Goal: Transaction & Acquisition: Download file/media

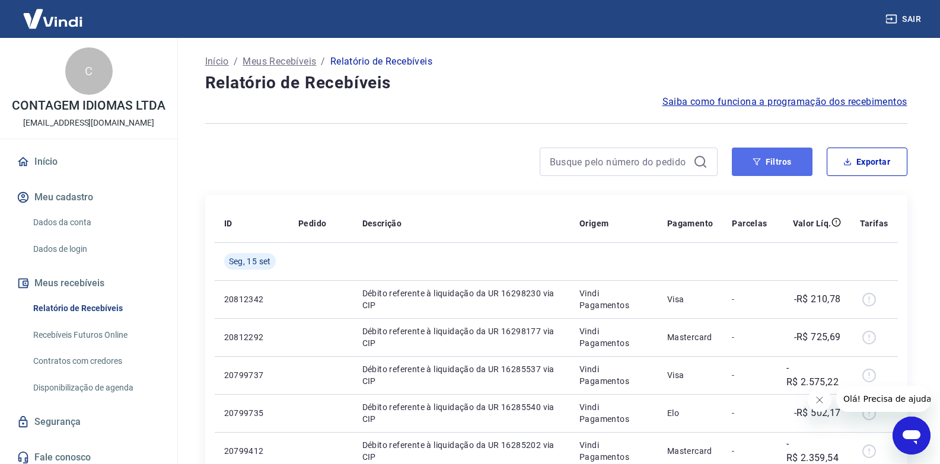
click at [748, 165] on button "Filtros" at bounding box center [772, 162] width 81 height 28
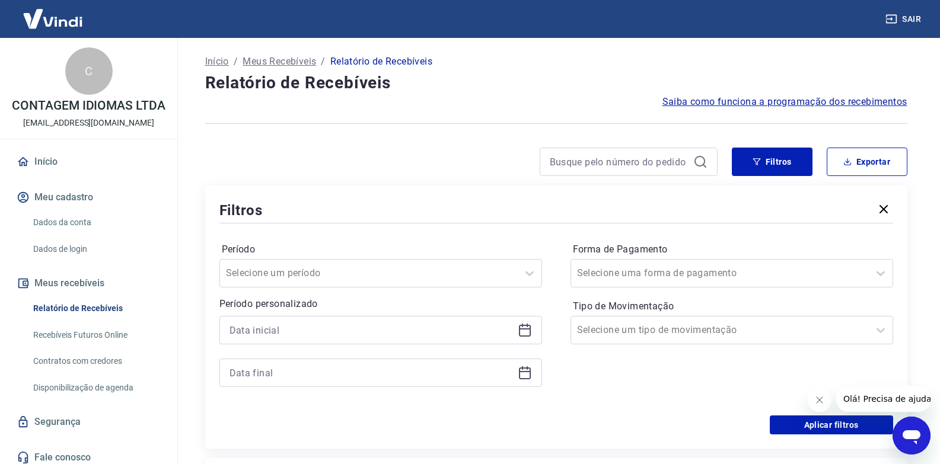
click at [526, 331] on icon at bounding box center [525, 330] width 14 height 14
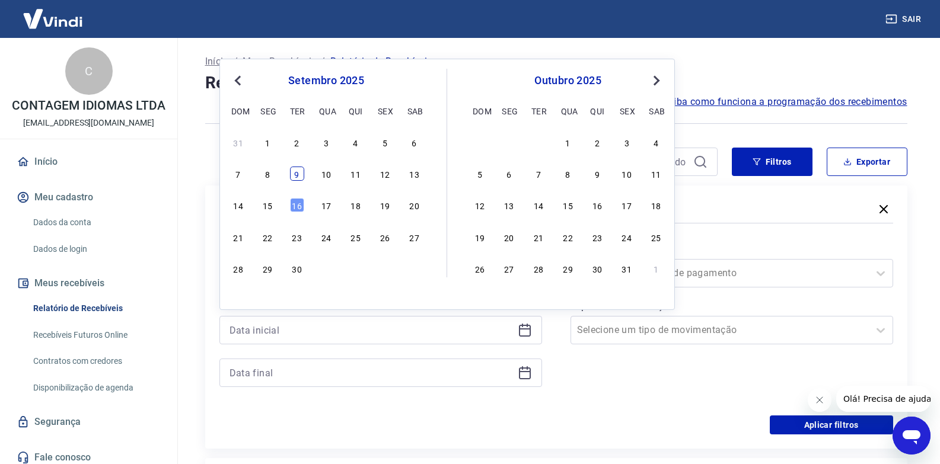
click at [290, 177] on div "9" at bounding box center [297, 174] width 14 height 14
type input "[DATE]"
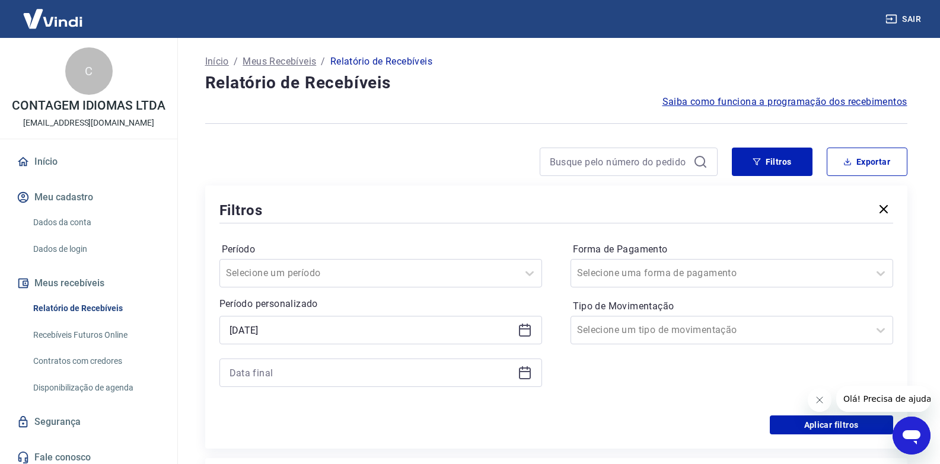
click at [518, 372] on icon at bounding box center [525, 373] width 14 height 14
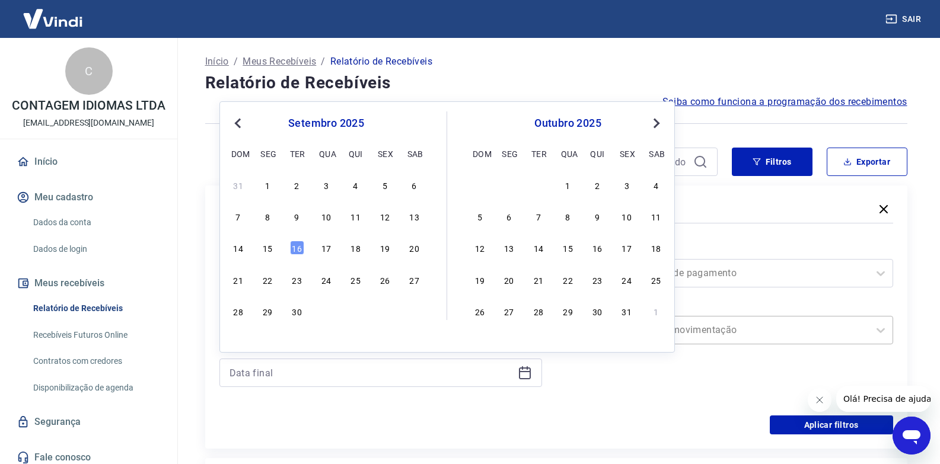
drag, startPoint x: 292, startPoint y: 216, endPoint x: 671, endPoint y: 318, distance: 391.8
click at [292, 217] on div "9" at bounding box center [297, 216] width 14 height 14
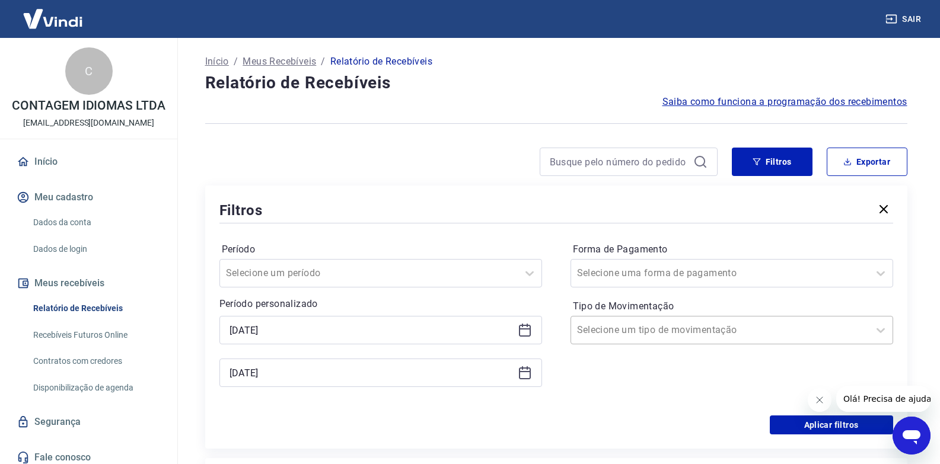
type input "[DATE]"
click at [765, 167] on button "Filtros" at bounding box center [772, 162] width 81 height 28
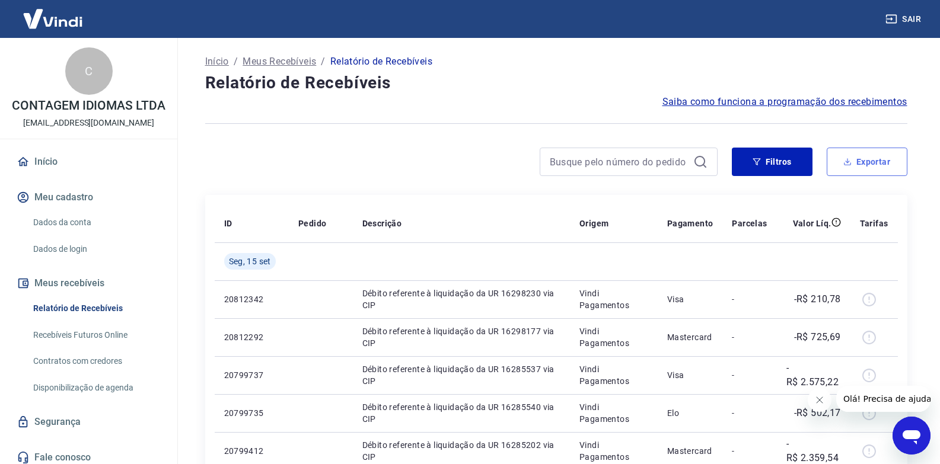
click at [862, 158] on button "Exportar" at bounding box center [867, 162] width 81 height 28
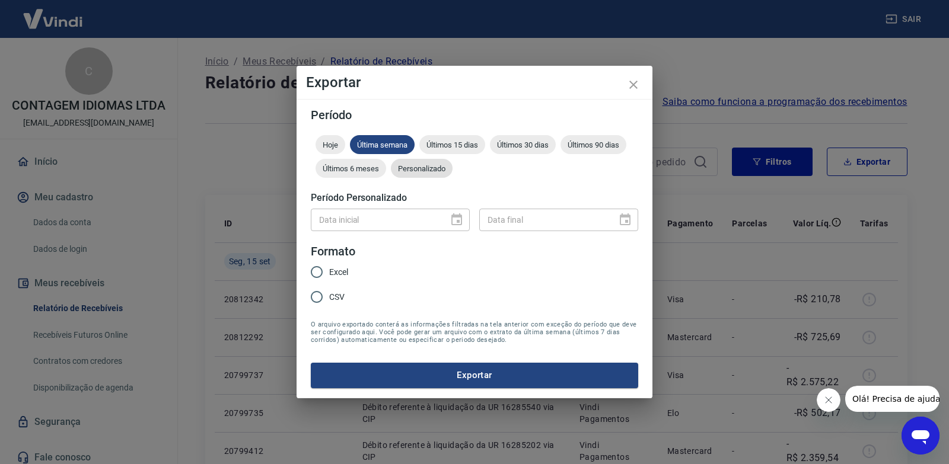
click at [440, 163] on div "Personalizado" at bounding box center [422, 168] width 62 height 19
click at [457, 227] on icon "Choose date" at bounding box center [457, 220] width 14 height 14
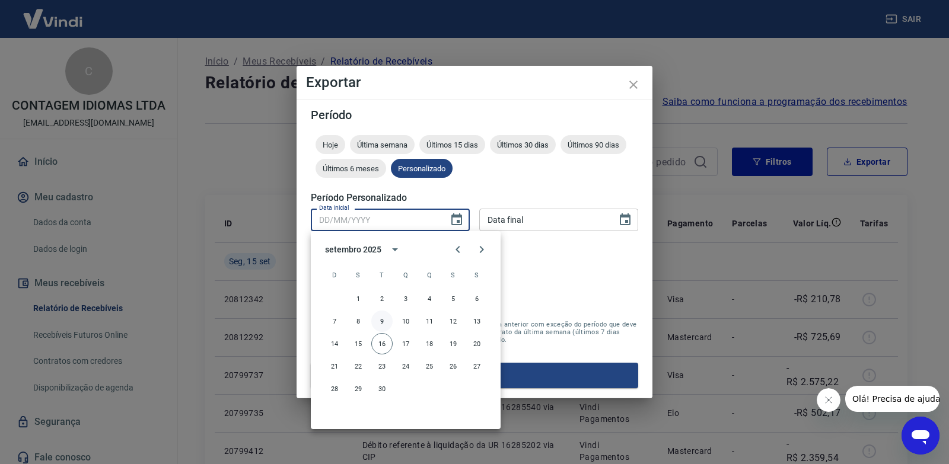
click at [385, 323] on button "9" at bounding box center [381, 321] width 21 height 21
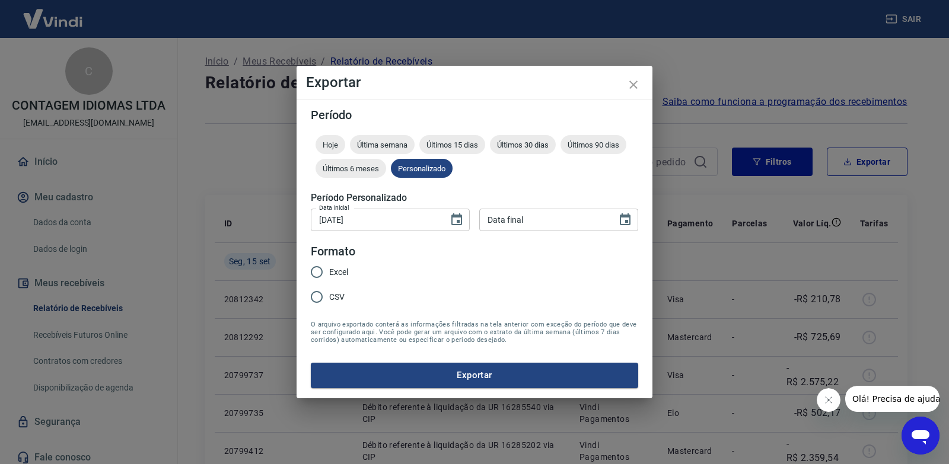
type input "[DATE]"
click at [636, 218] on button "Choose date" at bounding box center [625, 220] width 24 height 24
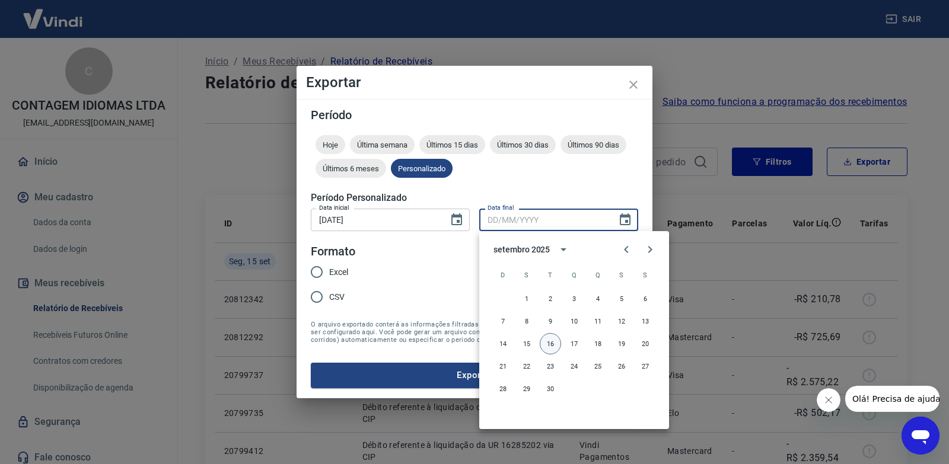
click at [547, 339] on button "16" at bounding box center [550, 343] width 21 height 21
type input "[DATE]"
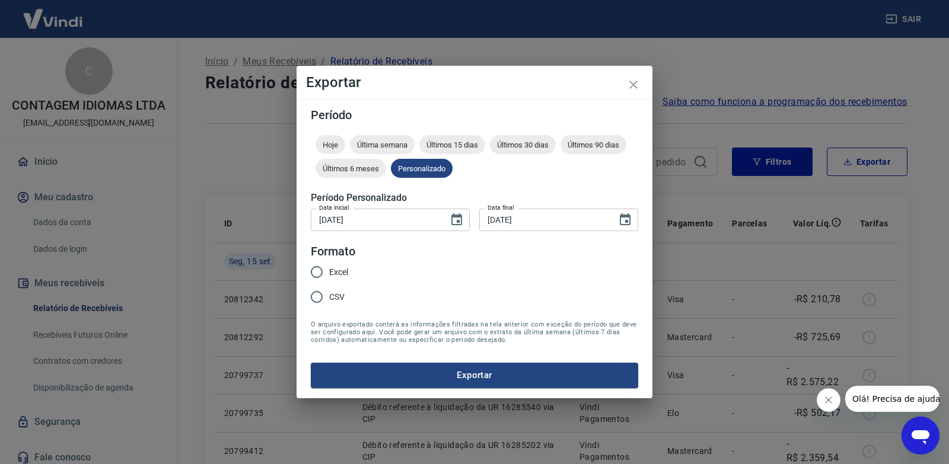
click at [329, 278] on input "Excel" at bounding box center [316, 272] width 25 height 25
radio input "true"
click at [406, 374] on button "Exportar" at bounding box center [474, 375] width 327 height 25
